Goal: Task Accomplishment & Management: Use online tool/utility

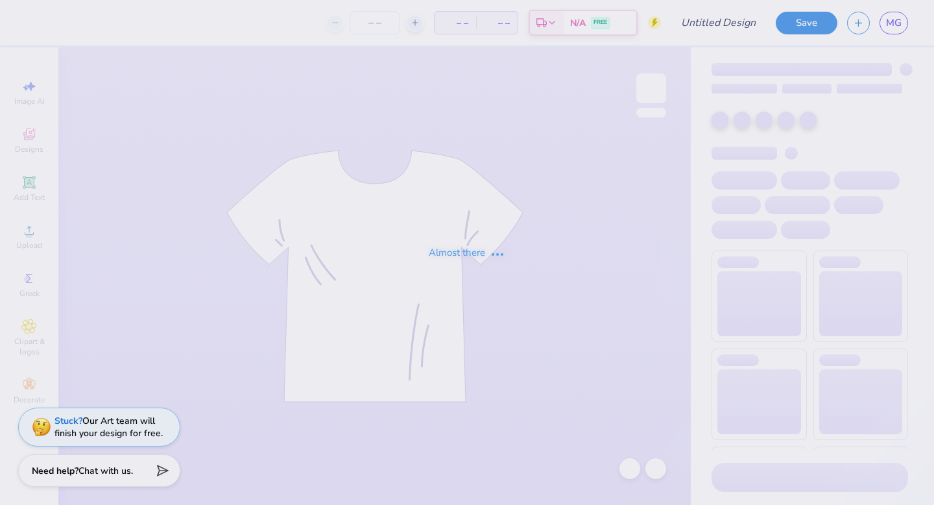
type input "Liaison Quarterzips"
type input "12"
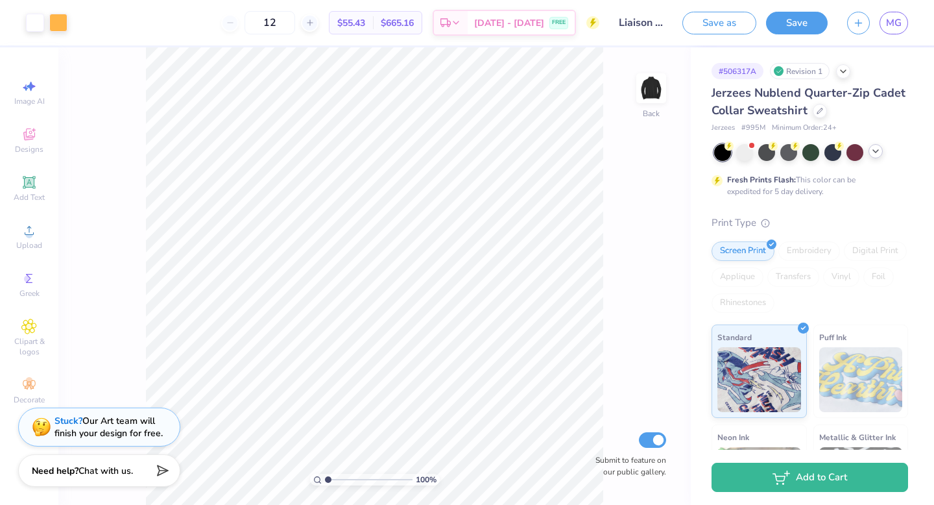
click at [875, 148] on icon at bounding box center [875, 151] width 10 height 10
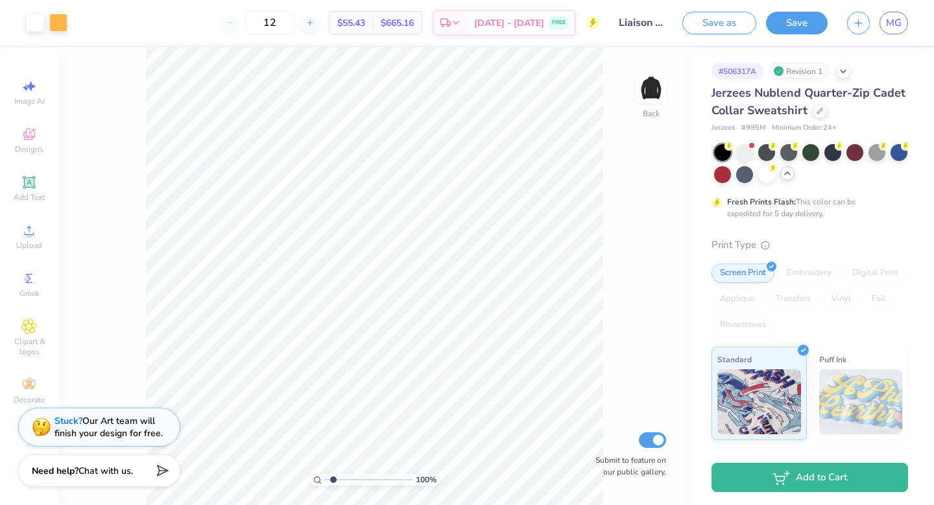
drag, startPoint x: 327, startPoint y: 481, endPoint x: 335, endPoint y: 481, distance: 8.4
type input "1.89"
click at [335, 481] on input "range" at bounding box center [369, 479] width 88 height 12
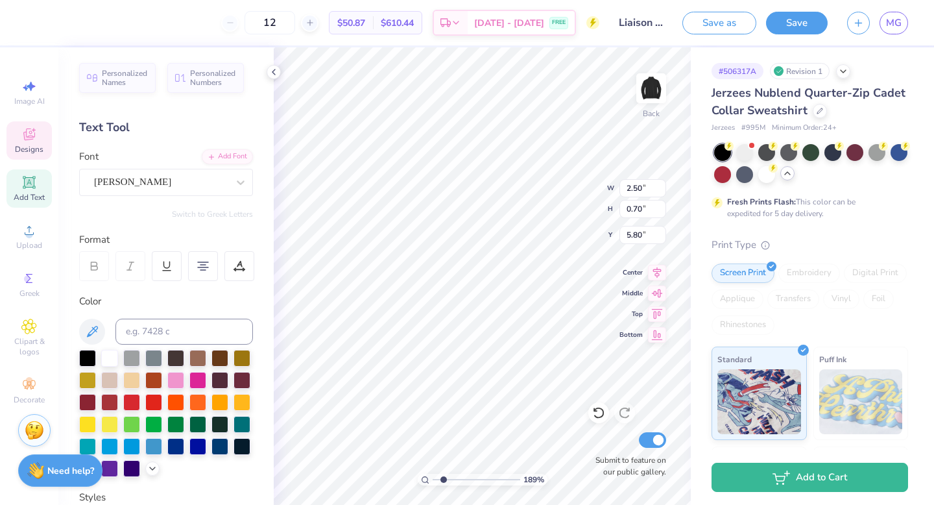
scroll to position [0, 3]
type textarea "HOMECOMING 2025"
type input "4.53"
type input "2.90"
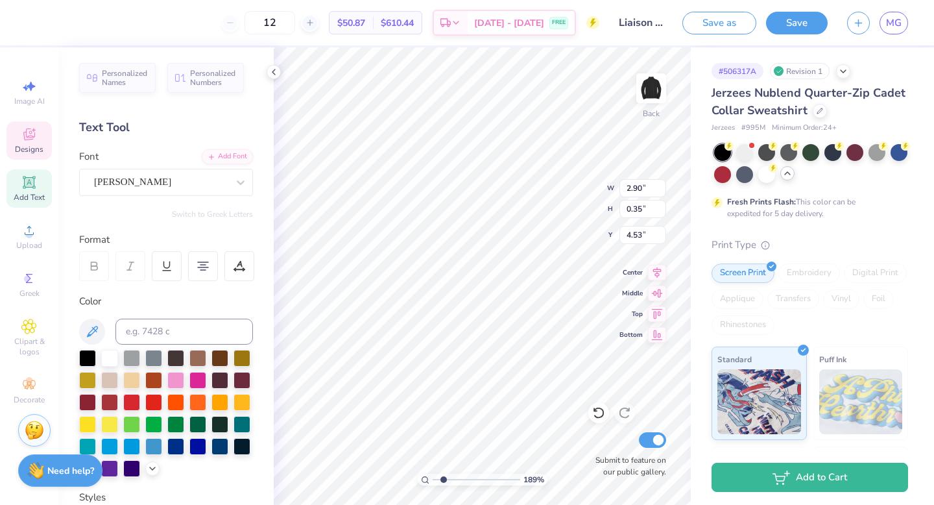
type input "0.35"
type input "4.63"
type input "2.36"
type input "0.28"
type input "4.35"
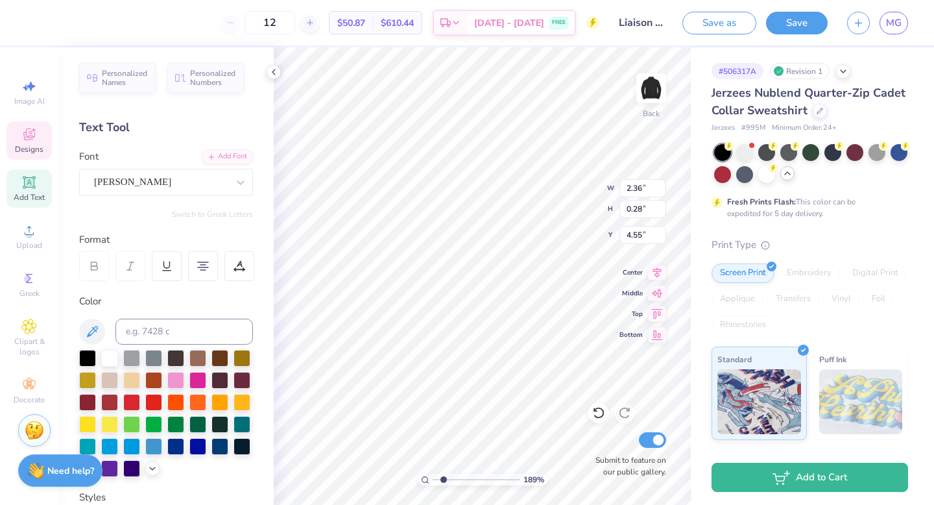
type input "4.55"
type input "3.39"
click at [222, 397] on div at bounding box center [219, 400] width 17 height 17
click at [235, 397] on div at bounding box center [241, 400] width 17 height 17
click at [156, 468] on icon at bounding box center [152, 467] width 10 height 10
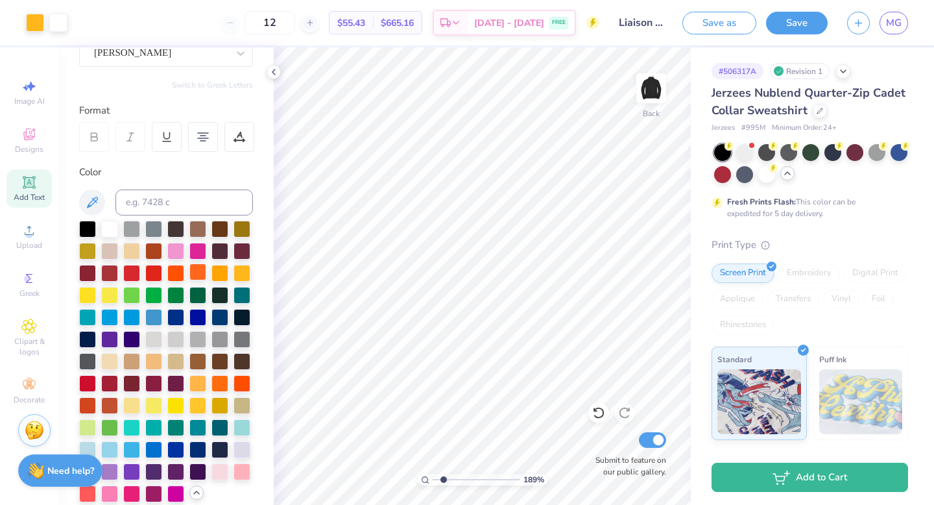
scroll to position [193, 0]
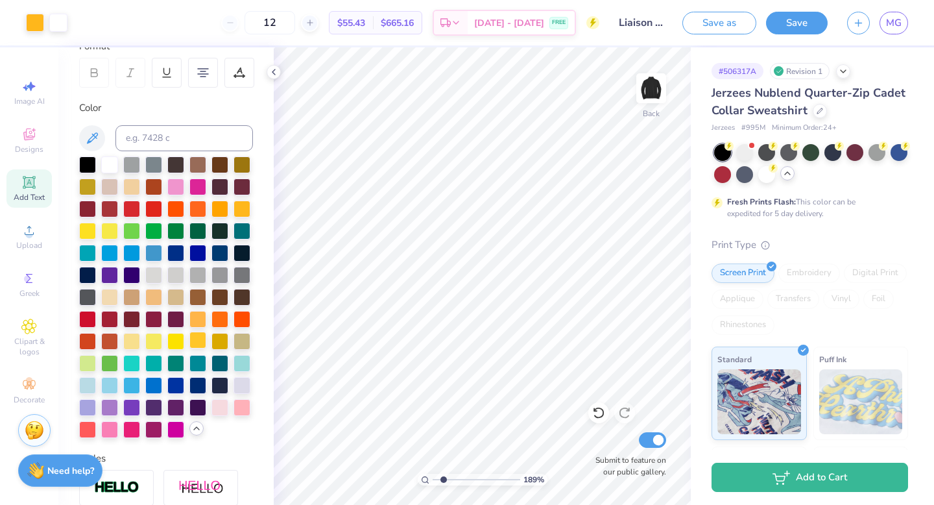
click at [198, 343] on div at bounding box center [197, 339] width 17 height 17
click at [215, 344] on div at bounding box center [219, 339] width 17 height 17
type input "4.74"
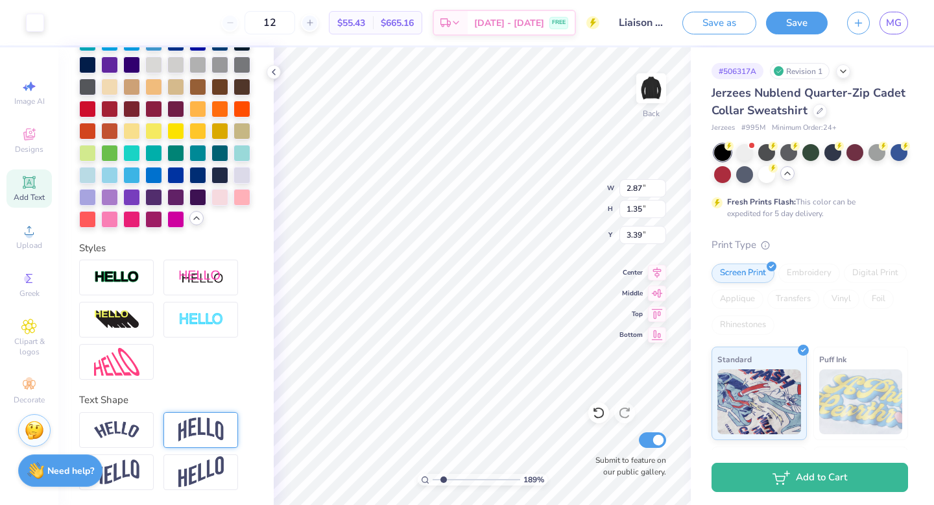
click at [198, 435] on img at bounding box center [200, 429] width 45 height 25
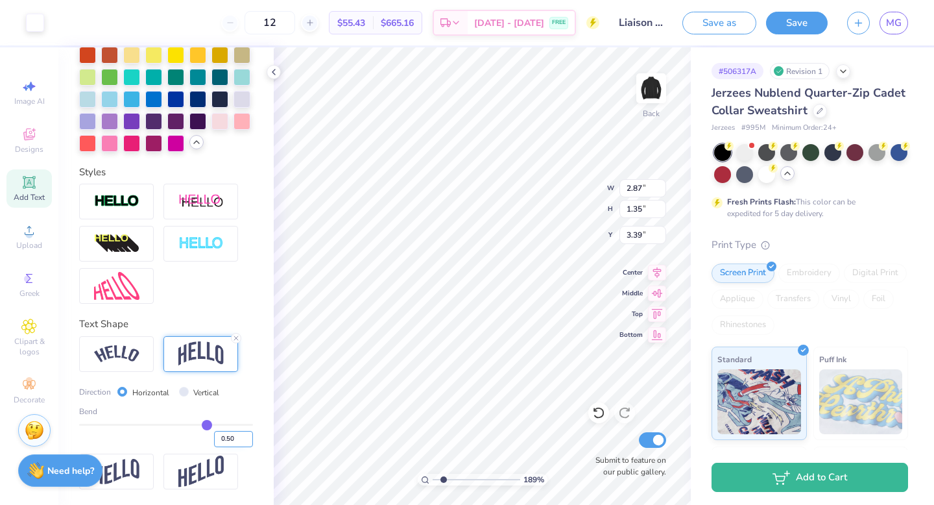
click at [234, 439] on input "0.50" at bounding box center [233, 439] width 39 height 16
type input "0"
type input "0.00"
type input "-0.02"
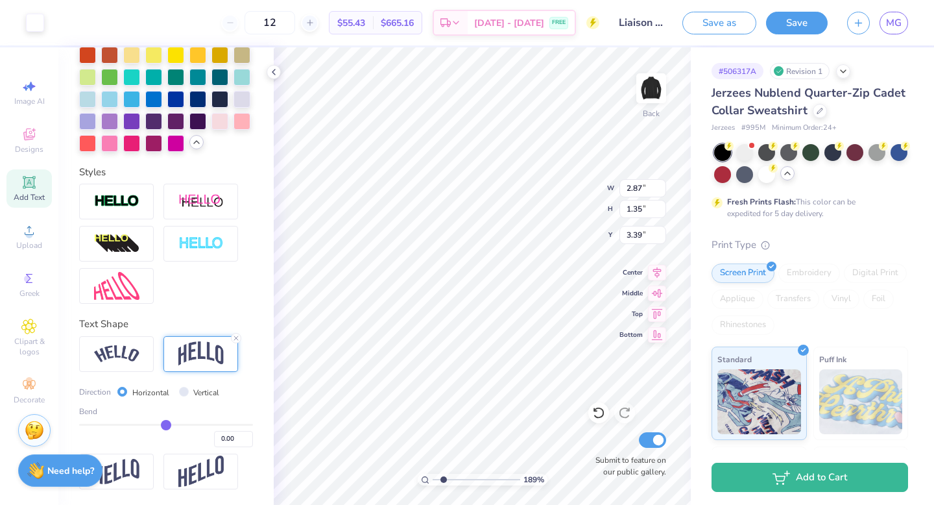
type input "-0.02"
type input "-0.03"
type input "-0.05"
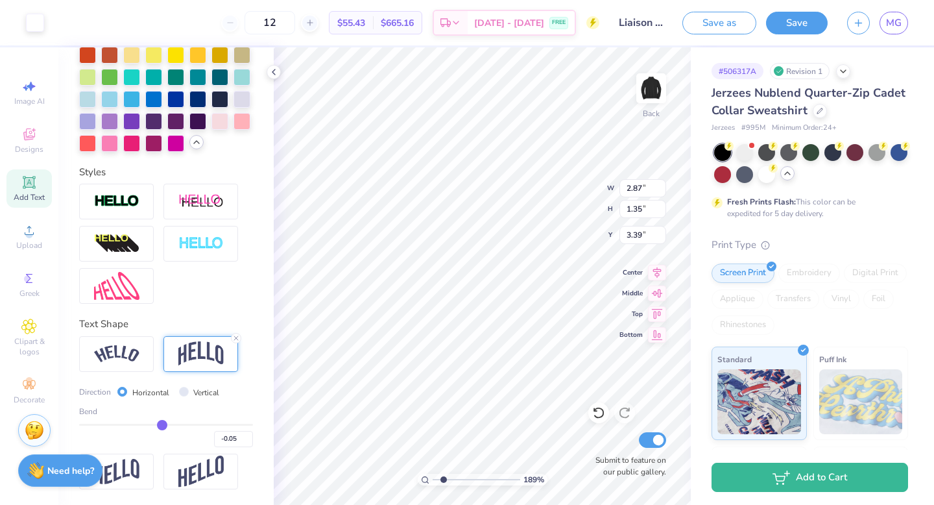
type input "-0.06"
type input "-0.09"
type input "-0.11"
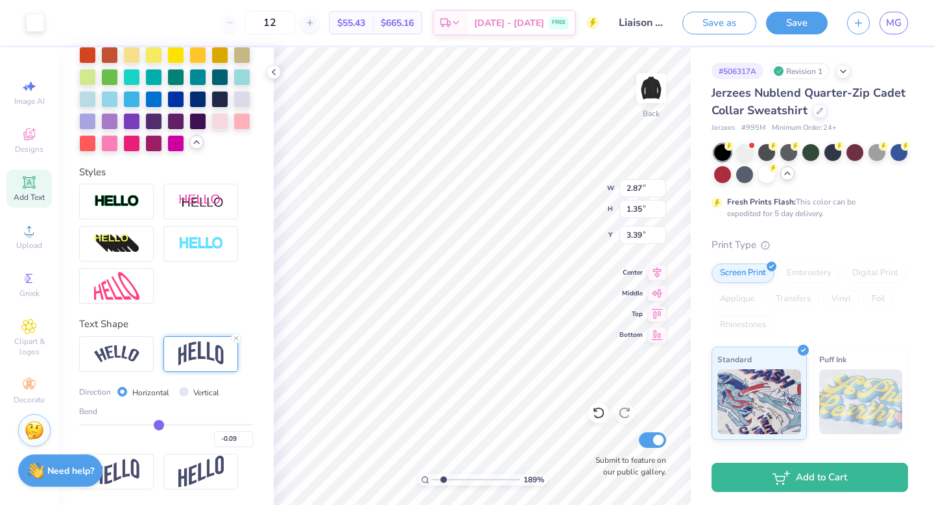
type input "-0.11"
type input "-0.13"
type input "-0.15"
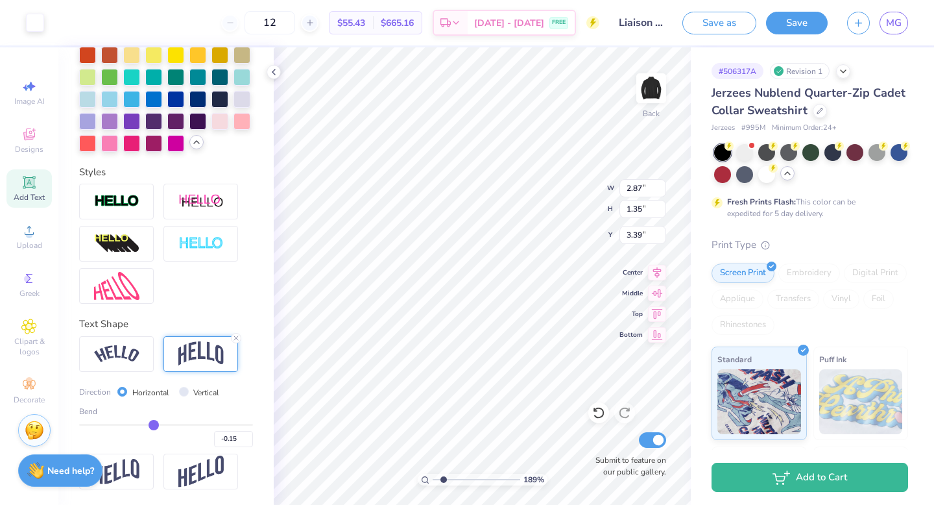
type input "-0.17"
type input "-0.18"
type input "-0.2"
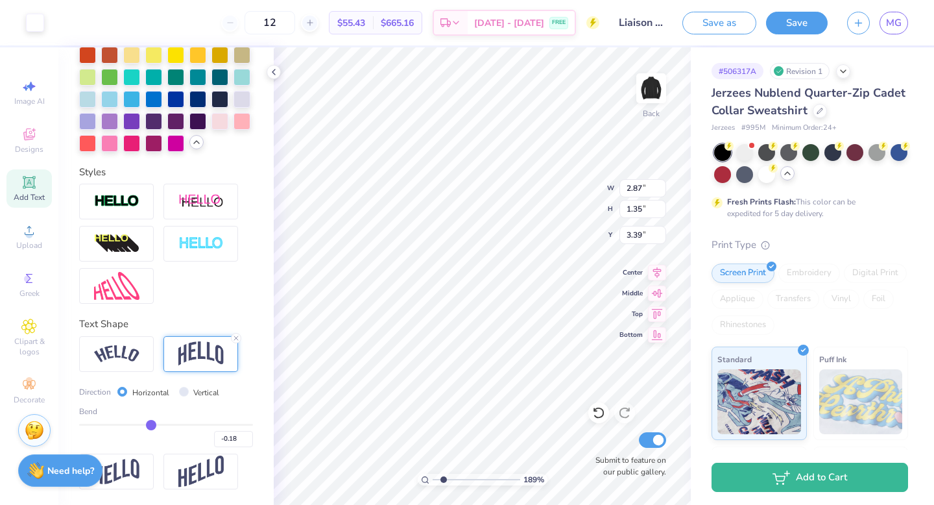
type input "-0.20"
type input "-0.21"
type input "-0.22"
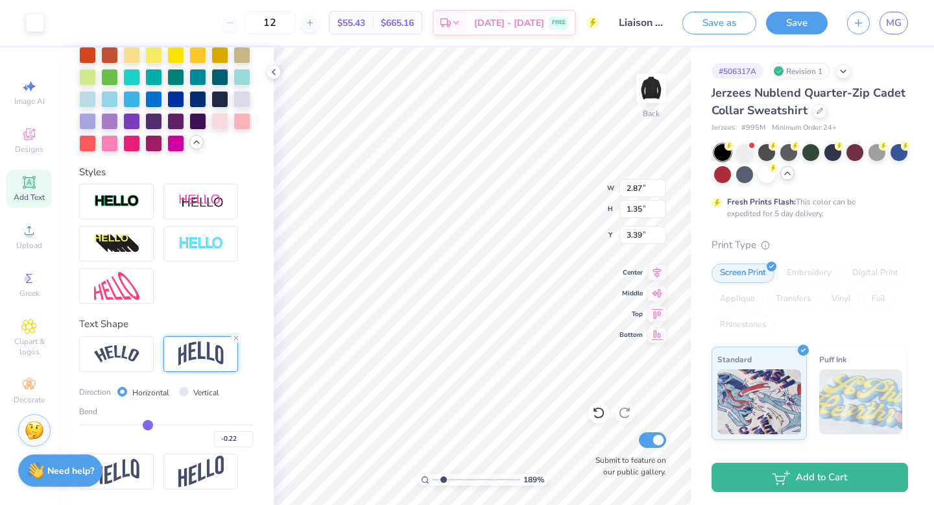
type input "-0.23"
type input "-0.24"
type input "-0.25"
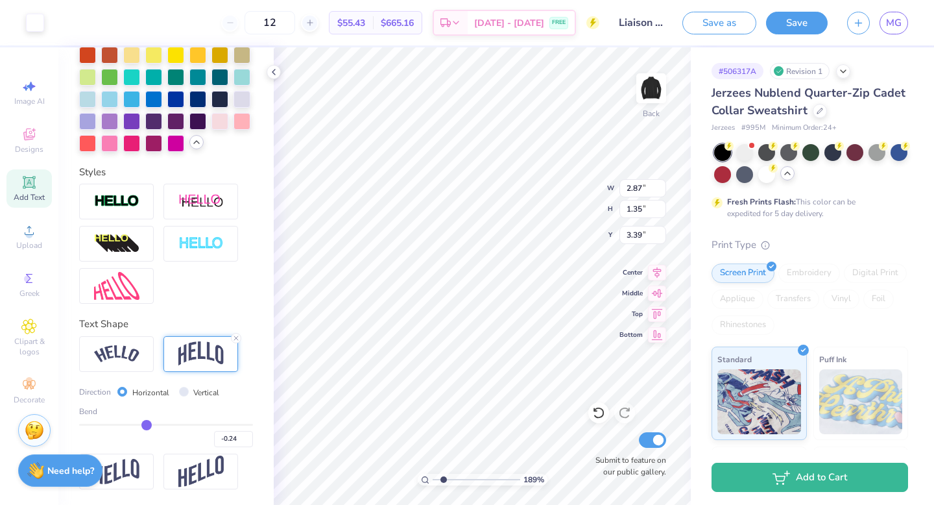
type input "-0.25"
type input "-0.26"
type input "-0.27"
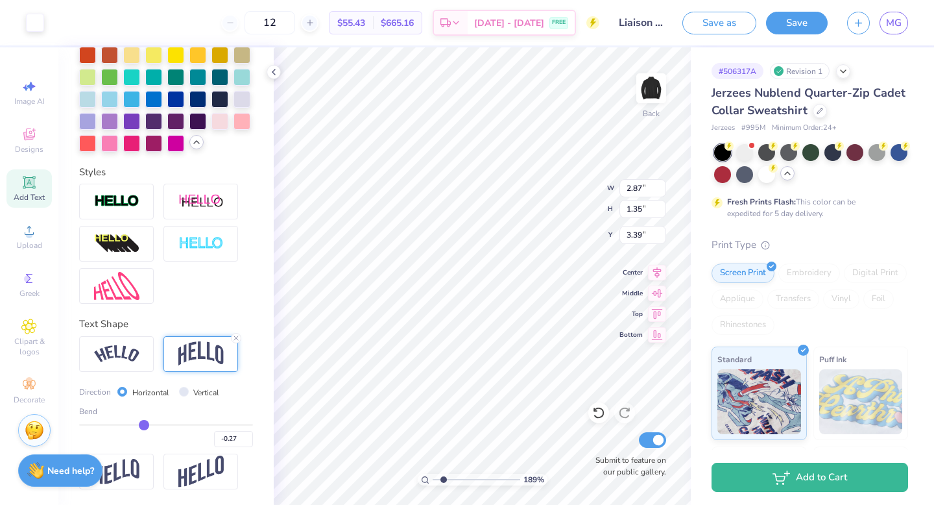
drag, startPoint x: 165, startPoint y: 420, endPoint x: 143, endPoint y: 420, distance: 21.4
click at [143, 424] on input "range" at bounding box center [166, 425] width 174 height 2
type input "-0.29"
type input "-0.31"
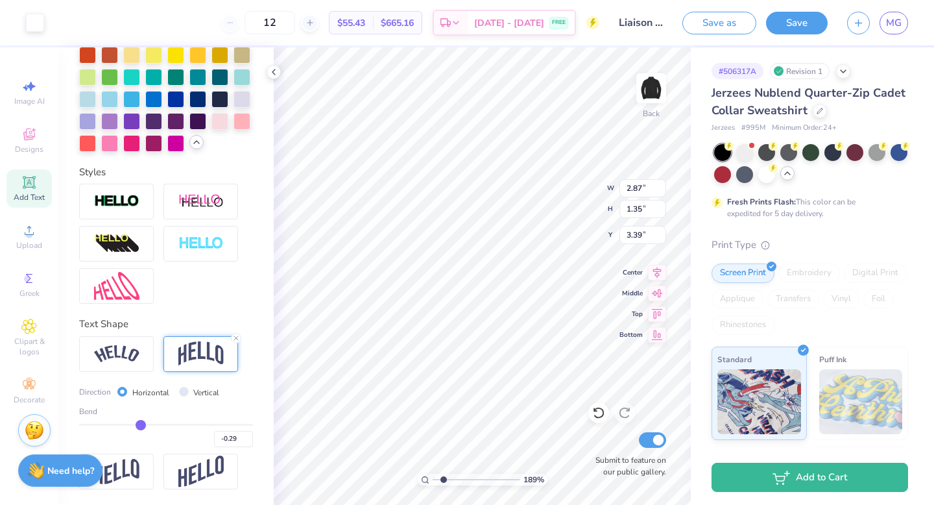
type input "-0.31"
type input "-0.35"
type input "-0.38"
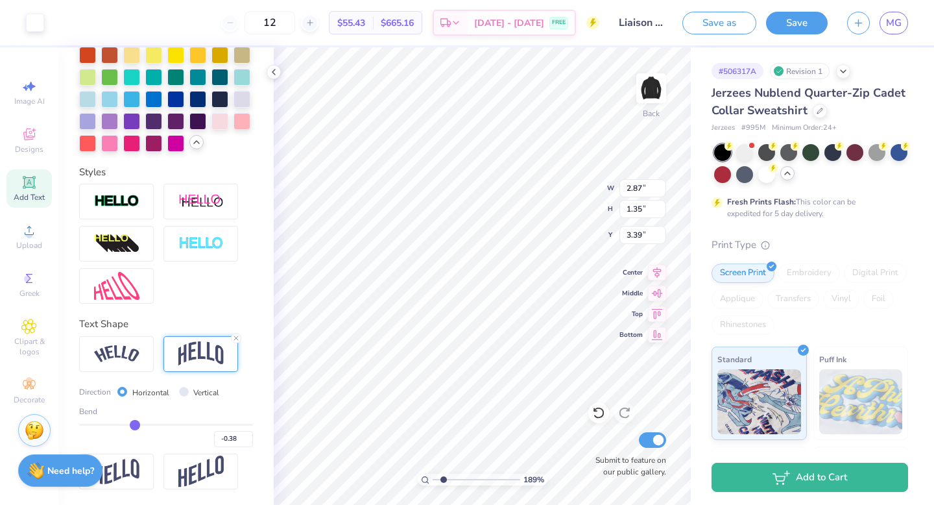
type input "-0.41"
type input "-0.44"
type input "-0.46"
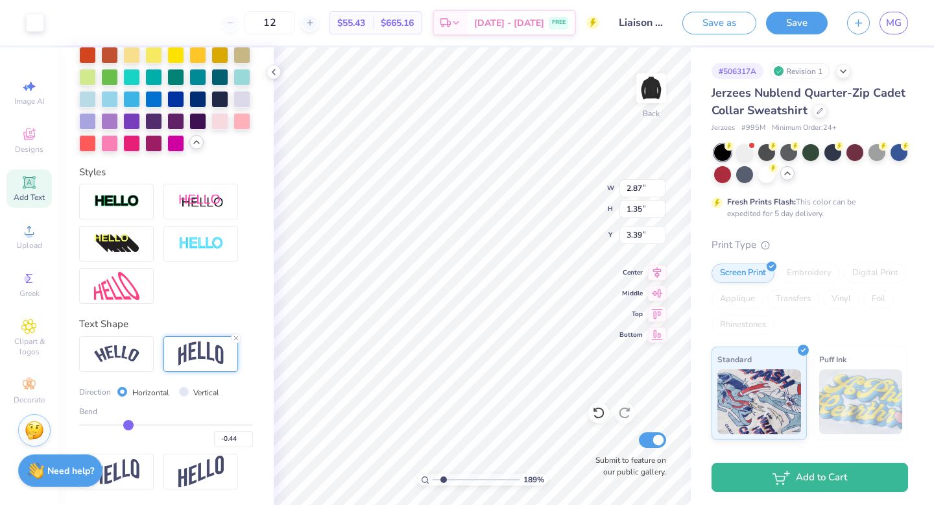
type input "-0.46"
type input "-0.48"
type input "-0.49"
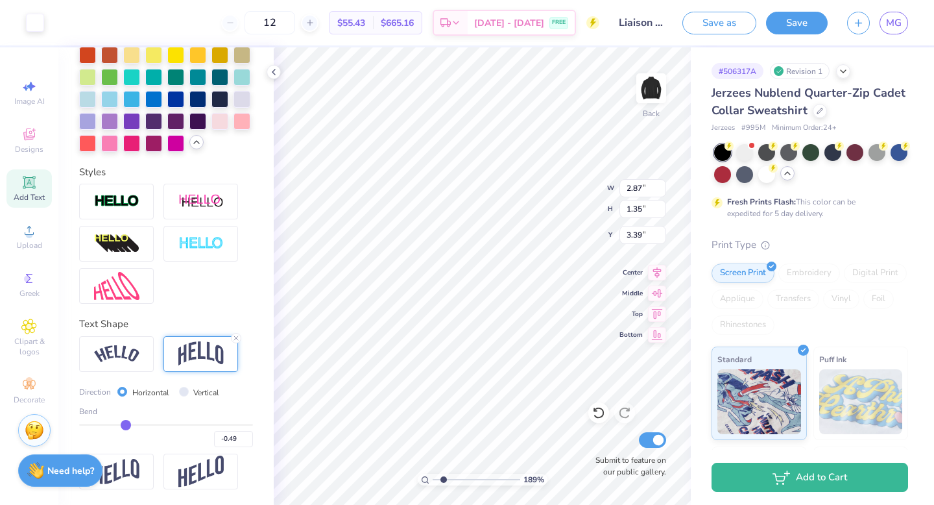
type input "-0.5"
type input "-0.50"
type input "-0.51"
drag, startPoint x: 143, startPoint y: 420, endPoint x: 124, endPoint y: 420, distance: 19.5
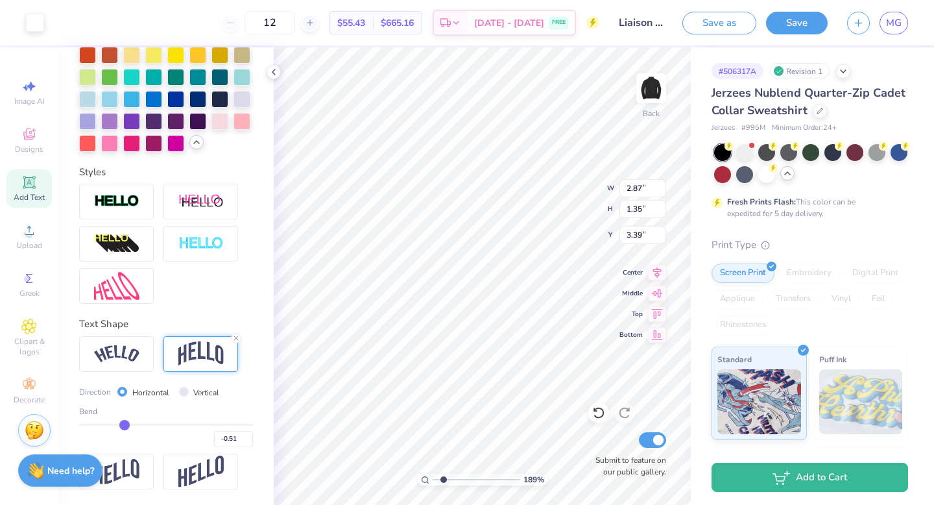
type input "-0.51"
click at [124, 424] on input "range" at bounding box center [166, 425] width 174 height 2
click at [593, 412] on icon at bounding box center [598, 412] width 13 height 13
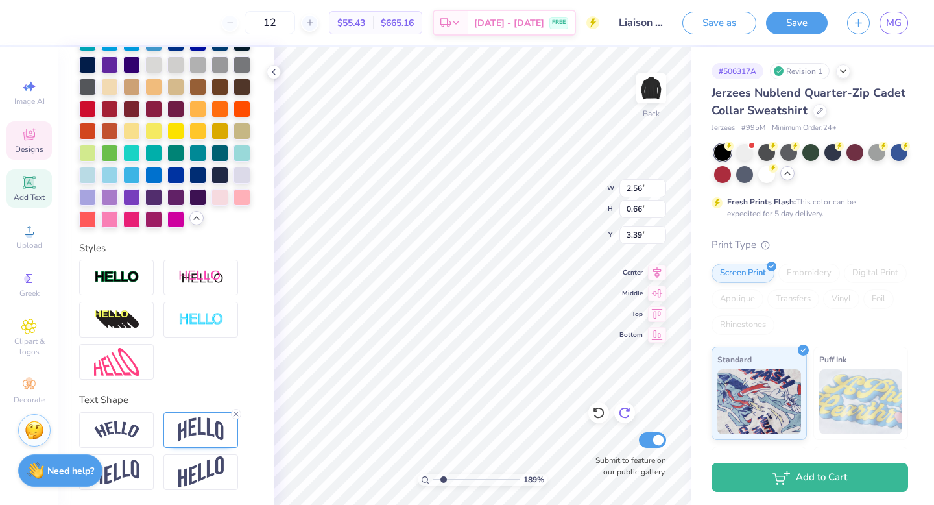
click at [618, 414] on icon at bounding box center [624, 412] width 13 height 13
click at [597, 411] on icon at bounding box center [598, 412] width 13 height 13
click at [236, 415] on icon at bounding box center [236, 414] width 8 height 8
type input "0.41"
type input "3.60"
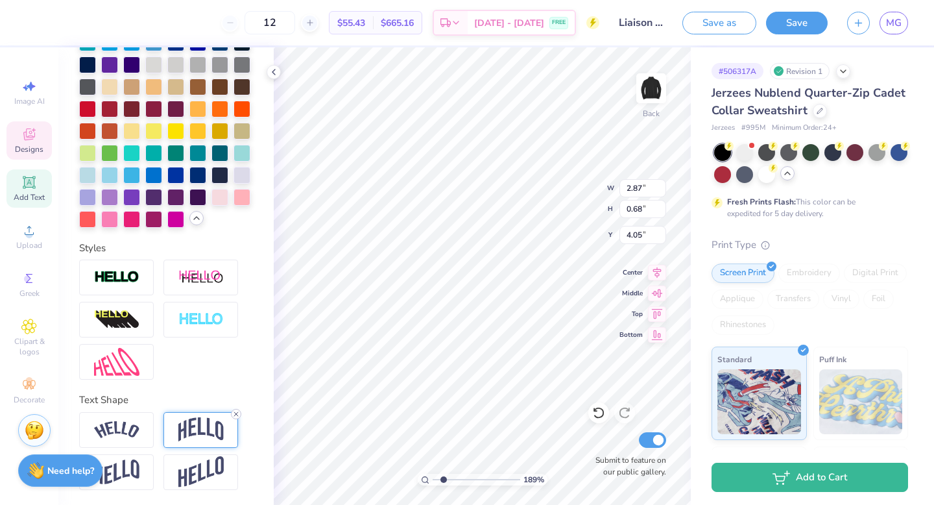
click at [236, 414] on icon at bounding box center [236, 414] width 8 height 8
type input "0.41"
type input "4.27"
type input "4.99"
type input "2.74"
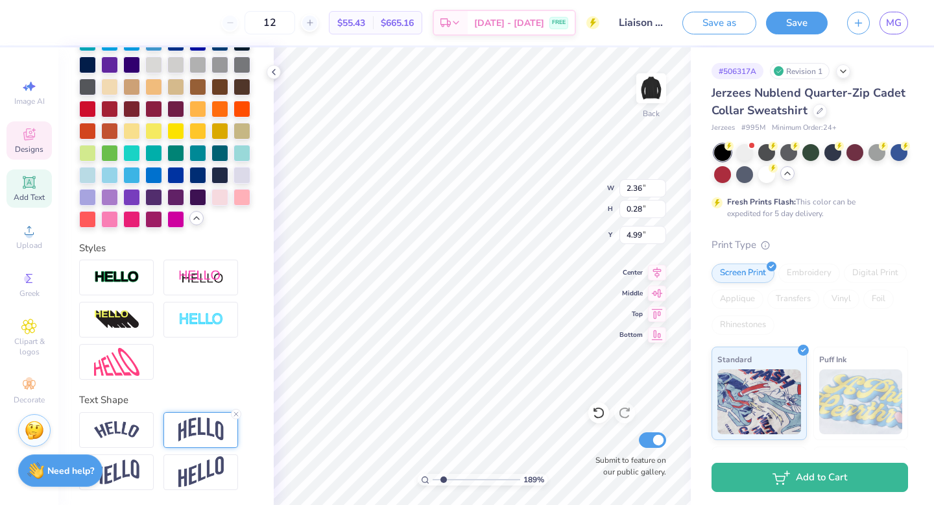
type input "0.33"
type input "5.01"
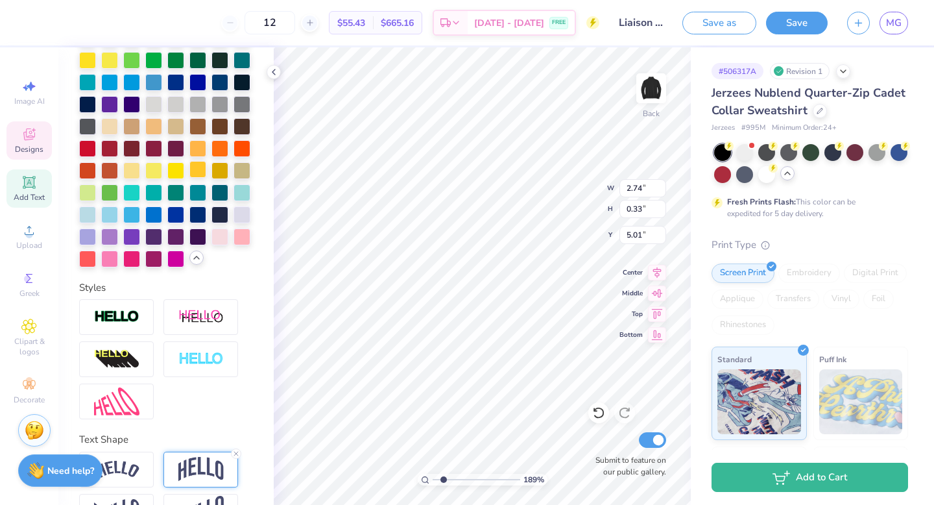
click at [200, 171] on div at bounding box center [197, 169] width 17 height 17
drag, startPoint x: 442, startPoint y: 479, endPoint x: 374, endPoint y: 479, distance: 68.1
click at [433, 479] on input "range" at bounding box center [477, 479] width 88 height 12
drag, startPoint x: 436, startPoint y: 479, endPoint x: 448, endPoint y: 479, distance: 12.3
type input "2.5"
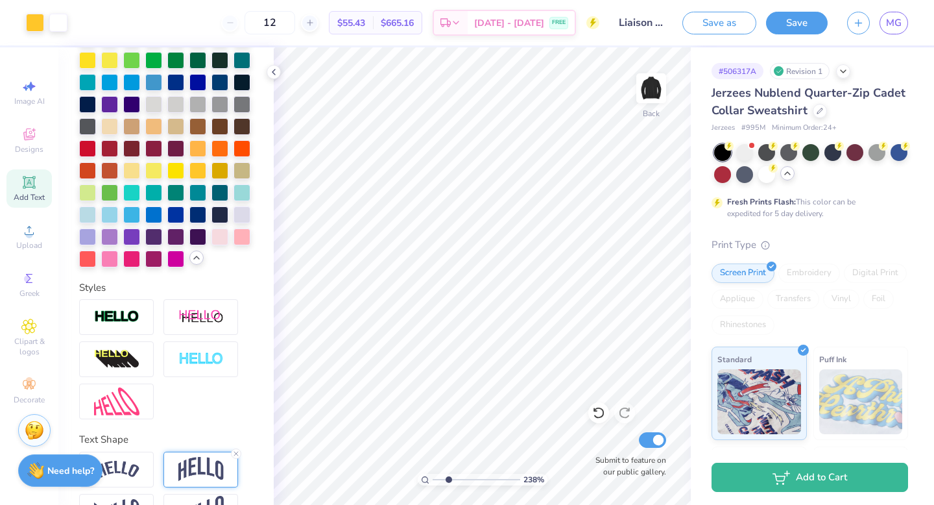
click at [448, 479] on input "range" at bounding box center [477, 479] width 88 height 12
type input "3.49"
type input "0.42"
type input "5.06"
drag, startPoint x: 450, startPoint y: 477, endPoint x: 418, endPoint y: 477, distance: 32.4
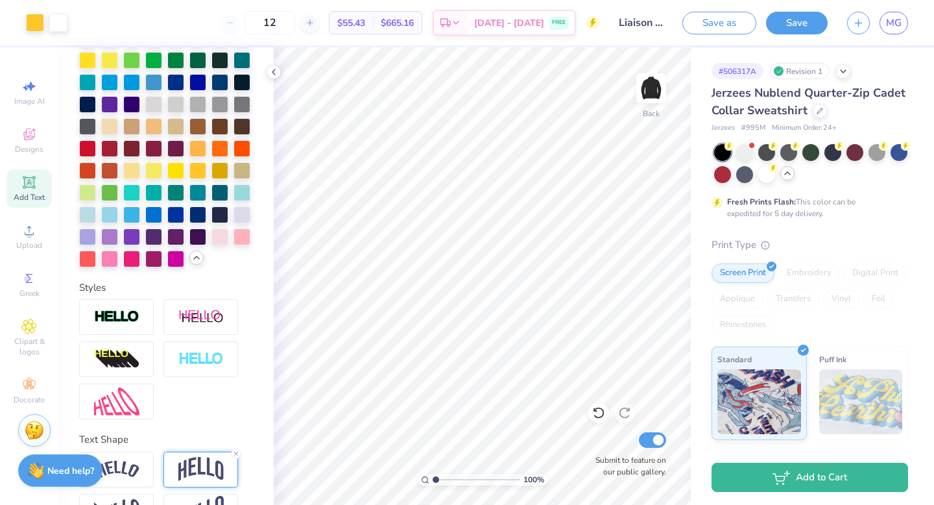
type input "1"
click at [433, 477] on input "range" at bounding box center [477, 479] width 88 height 12
click at [765, 176] on div at bounding box center [766, 173] width 17 height 17
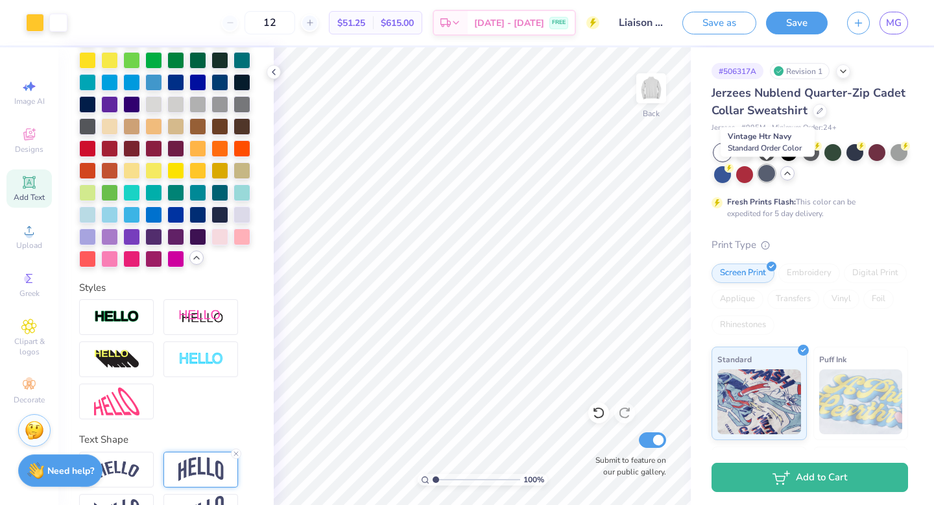
click at [771, 172] on div at bounding box center [766, 173] width 17 height 17
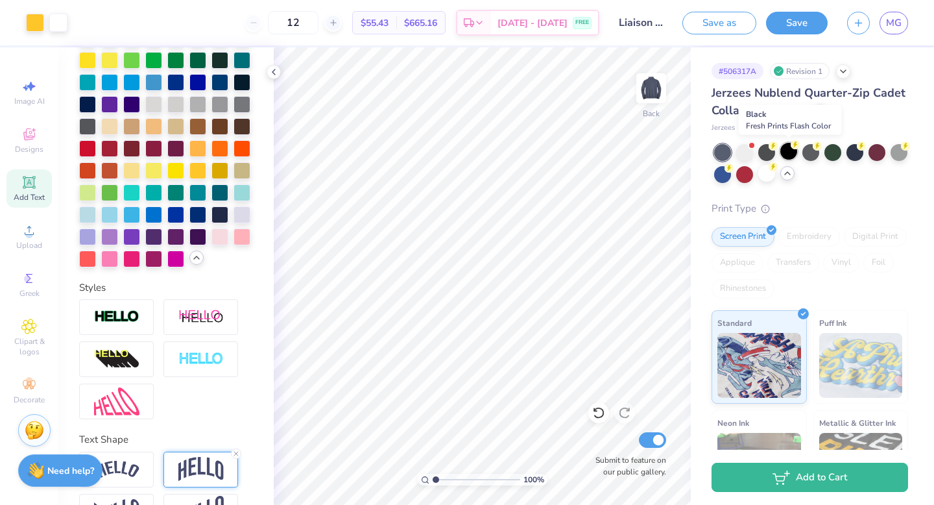
click at [789, 149] on div at bounding box center [788, 151] width 17 height 17
